Goal: Task Accomplishment & Management: Use online tool/utility

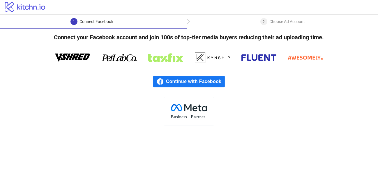
click at [194, 111] on rect at bounding box center [189, 111] width 50 height 29
click at [176, 79] on span "Continue with Facebook" at bounding box center [195, 82] width 59 height 12
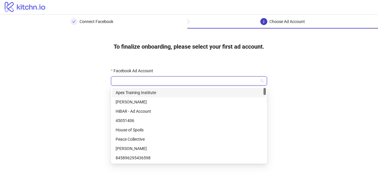
click at [149, 77] on input "Facebook Ad Account" at bounding box center [187, 81] width 144 height 9
type input "***"
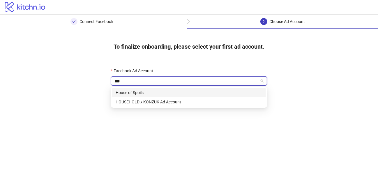
click at [150, 91] on div "House of Spoils" at bounding box center [189, 92] width 147 height 6
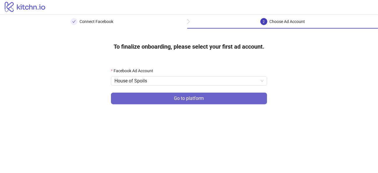
click at [149, 101] on button "Go to platform" at bounding box center [189, 99] width 156 height 12
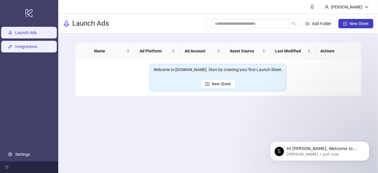
click at [37, 49] on link "Integrations" at bounding box center [26, 46] width 22 height 5
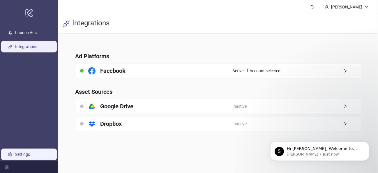
click at [28, 153] on link "Settings" at bounding box center [22, 154] width 15 height 5
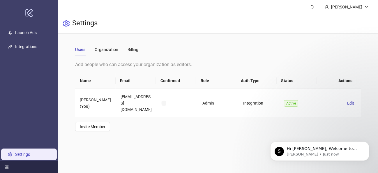
click at [6, 167] on icon "menu-fold" at bounding box center [7, 167] width 4 height 3
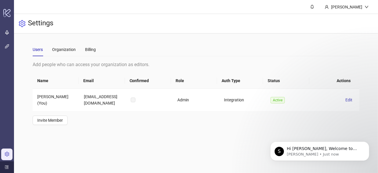
click at [6, 167] on icon "menu-unfold" at bounding box center [7, 167] width 4 height 4
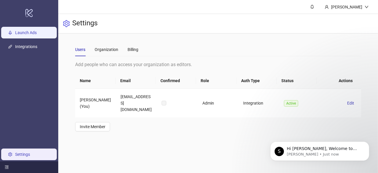
click at [18, 30] on link "Launch Ads" at bounding box center [26, 32] width 22 height 5
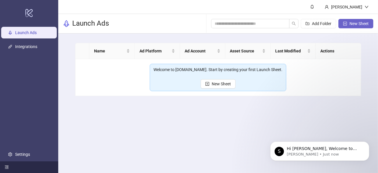
click at [353, 25] on span "New Sheet" at bounding box center [359, 23] width 19 height 5
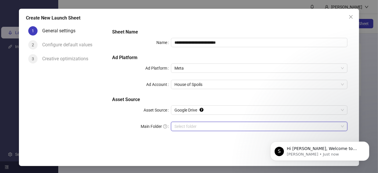
click at [227, 128] on input "Main Folder" at bounding box center [257, 126] width 164 height 9
click at [187, 126] on input "Main Folder" at bounding box center [257, 126] width 164 height 9
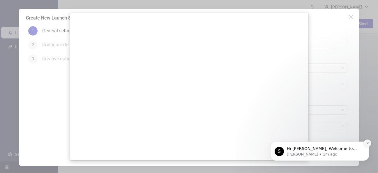
click at [366, 145] on button "Dismiss notification" at bounding box center [368, 143] width 8 height 8
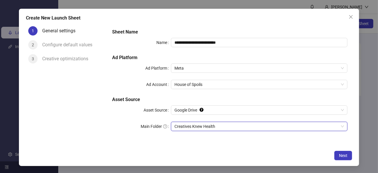
click at [194, 126] on span "Creatives Knew Health" at bounding box center [260, 126] width 170 height 9
click at [342, 158] on span "Next" at bounding box center [343, 155] width 8 height 5
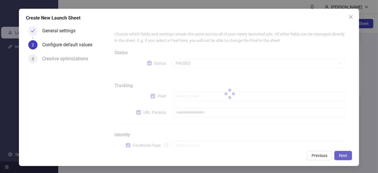
type input "**********"
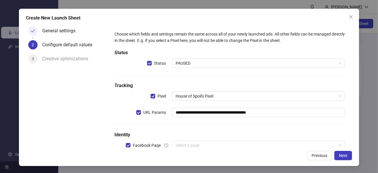
scroll to position [16, 0]
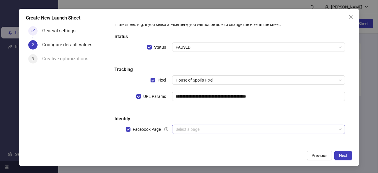
click at [277, 130] on input "search" at bounding box center [256, 129] width 161 height 9
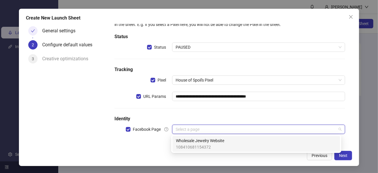
type input "*"
click at [249, 141] on div "Wholesale Jewelry Website 108410681154372" at bounding box center [256, 144] width 161 height 13
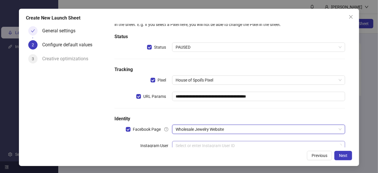
scroll to position [32, 0]
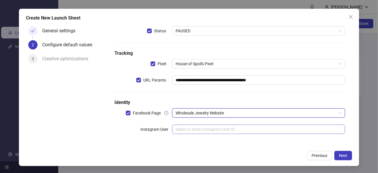
click at [251, 126] on input "search" at bounding box center [256, 129] width 161 height 9
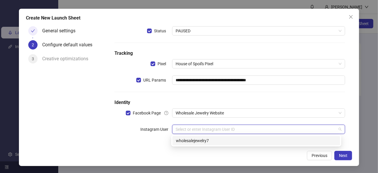
click at [245, 137] on div "wholesalejewelry7" at bounding box center [257, 140] width 168 height 9
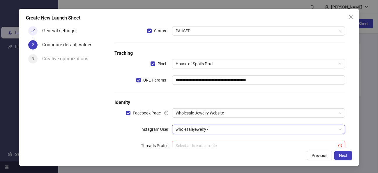
scroll to position [49, 0]
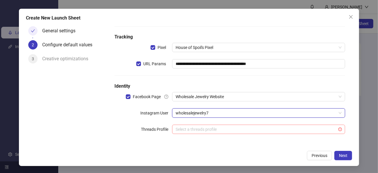
click at [241, 126] on input "search" at bounding box center [256, 129] width 161 height 9
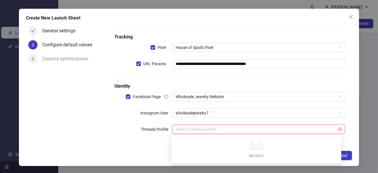
click at [262, 126] on input "search" at bounding box center [256, 129] width 161 height 9
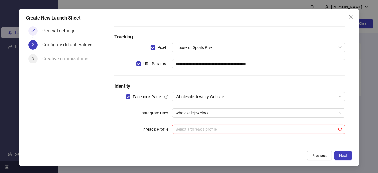
click at [262, 122] on div "**********" at bounding box center [230, 62] width 236 height 164
click at [347, 160] on button "Next" at bounding box center [344, 155] width 18 height 9
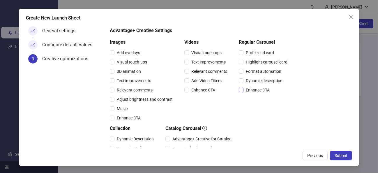
scroll to position [124, 0]
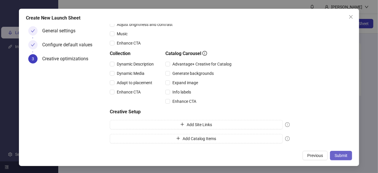
click at [335, 156] on span "Submit" at bounding box center [341, 155] width 13 height 5
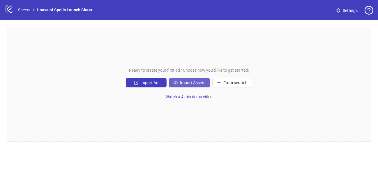
click at [177, 83] on icon "cloud-upload" at bounding box center [176, 83] width 4 height 4
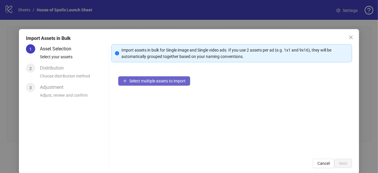
click at [159, 83] on span "Select multiple assets to import" at bounding box center [157, 81] width 56 height 5
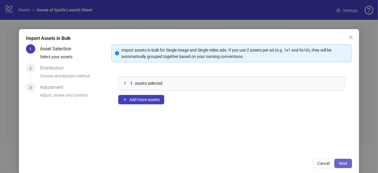
click at [335, 164] on button "Next" at bounding box center [344, 163] width 18 height 9
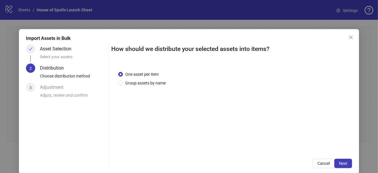
click at [335, 164] on button "Next" at bounding box center [344, 163] width 18 height 9
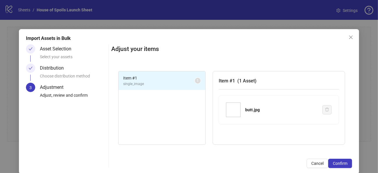
click at [334, 164] on span "Confirm" at bounding box center [340, 163] width 15 height 5
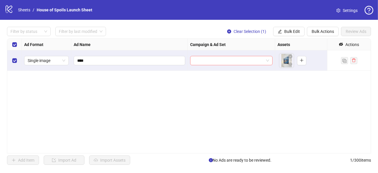
click at [231, 63] on input "search" at bounding box center [229, 60] width 70 height 9
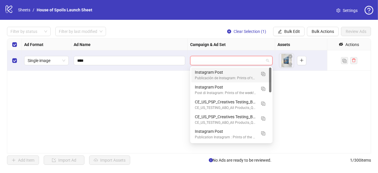
click at [226, 75] on div "Instagram Post Publicación de Instagram: Prints of the week! 1..." at bounding box center [226, 75] width 62 height 12
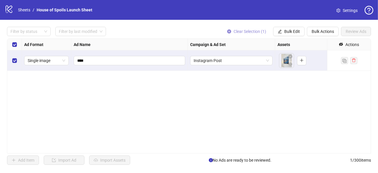
click at [247, 34] on span "Clear Selection (1)" at bounding box center [250, 31] width 33 height 5
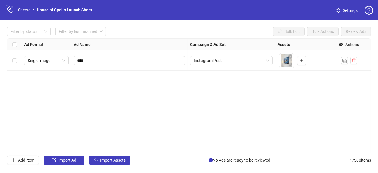
click at [10, 11] on icon "logo/logo-mobile" at bounding box center [9, 9] width 9 height 9
click at [48, 9] on link "House of Spoils Launch Sheet" at bounding box center [65, 10] width 58 height 6
click at [26, 11] on link "Sheets" at bounding box center [24, 10] width 15 height 6
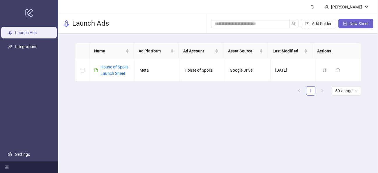
click at [341, 24] on button "New Sheet" at bounding box center [356, 23] width 35 height 9
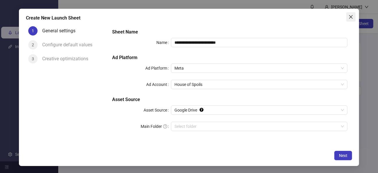
click at [351, 17] on icon "close" at bounding box center [351, 17] width 5 height 5
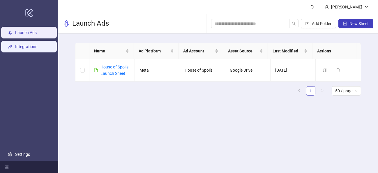
click at [37, 49] on link "Integrations" at bounding box center [26, 46] width 22 height 5
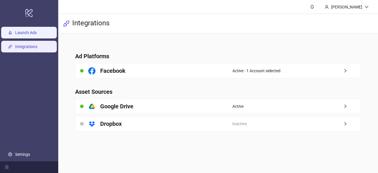
click at [28, 33] on link "Launch Ads" at bounding box center [26, 32] width 22 height 5
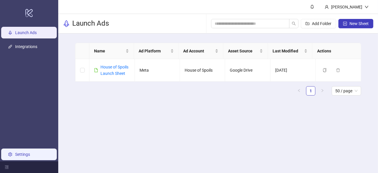
click at [15, 152] on link "Settings" at bounding box center [22, 154] width 15 height 5
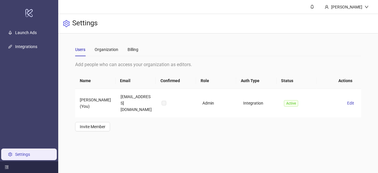
click at [10, 167] on div at bounding box center [29, 167] width 58 height 12
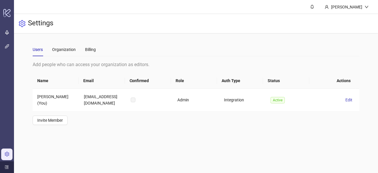
click at [10, 167] on div at bounding box center [7, 167] width 14 height 12
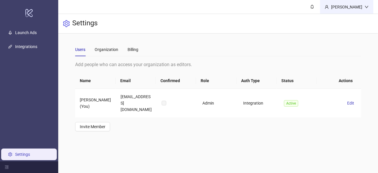
click at [339, 8] on div "Oleksandra Omelianiuk" at bounding box center [347, 7] width 36 height 6
click at [310, 8] on icon "bell" at bounding box center [312, 7] width 4 height 4
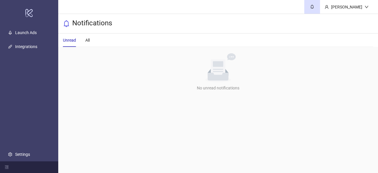
click at [95, 39] on div "Unread All" at bounding box center [218, 40] width 311 height 13
click at [89, 40] on div "All" at bounding box center [87, 40] width 4 height 6
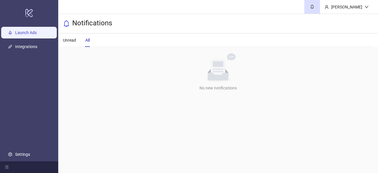
click at [28, 31] on link "Launch Ads" at bounding box center [26, 32] width 22 height 5
